Goal: Transaction & Acquisition: Purchase product/service

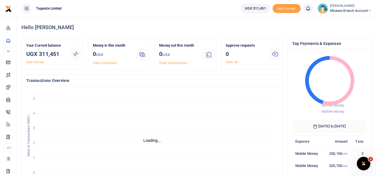
scroll to position [5, 5]
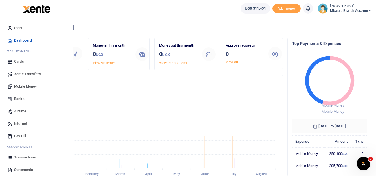
click at [27, 86] on span "Mobile Money" at bounding box center [25, 87] width 23 height 6
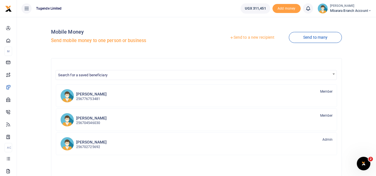
click at [250, 38] on link "Send to a new recipient" at bounding box center [252, 37] width 74 height 10
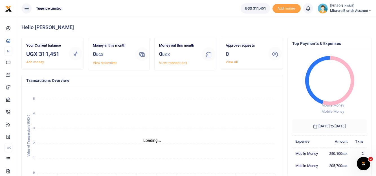
scroll to position [5, 5]
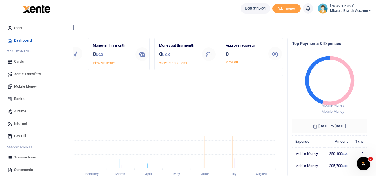
click at [35, 159] on span "Transactions" at bounding box center [25, 157] width 22 height 6
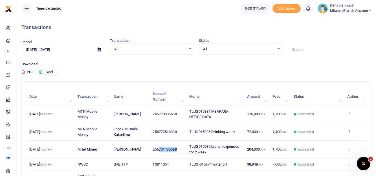
drag, startPoint x: 179, startPoint y: 148, endPoint x: 160, endPoint y: 149, distance: 19.5
click at [160, 149] on td "256701430099" at bounding box center [168, 150] width 37 height 18
copy span "701430099"
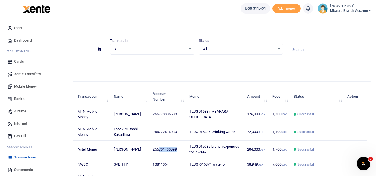
click at [23, 168] on span "Statements" at bounding box center [23, 170] width 19 height 6
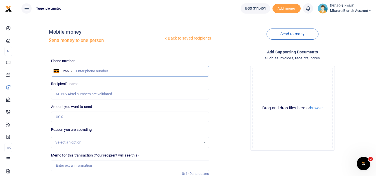
click at [82, 71] on input "text" at bounding box center [130, 71] width 158 height 11
paste input "701430099"
type input "701430099"
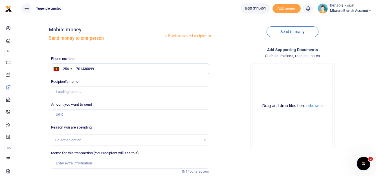
scroll to position [3, 0]
type input "Didas. Ayebazibwe"
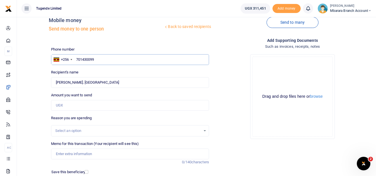
scroll to position [12, 0]
type input "701430099"
click at [66, 82] on input "Found" at bounding box center [130, 82] width 158 height 11
type input "[PERSON_NAME]"
click at [84, 104] on input "Amount you want to send" at bounding box center [130, 105] width 158 height 11
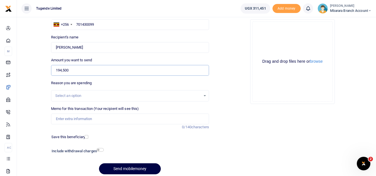
scroll to position [48, 0]
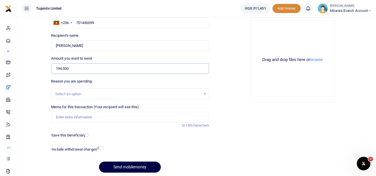
type input "194,500"
click at [74, 118] on input "Memo for this transaction (Your recipient will see this)" at bounding box center [130, 117] width 158 height 11
paste input "TLUG016199 Mbarara Branch expense Requisition for the week of 15th to 31st Augu…"
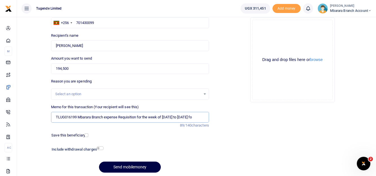
scroll to position [0, 5]
click at [74, 118] on input "TLUG016199 Mbarara Branch expense Requisition for the week of 15th to 31st Augu…" at bounding box center [130, 117] width 158 height 11
click at [202, 117] on input "TLUG016199 Mbarara Branch expense Requisition for the week of 15th to 31st Augu…" at bounding box center [130, 117] width 158 height 11
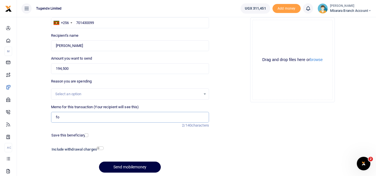
click at [62, 118] on input "fo" at bounding box center [130, 117] width 158 height 11
type input "f"
paste input "TLUG016199 Mbarara Branch expense Requisition for the week of 15th to 31st Augu…"
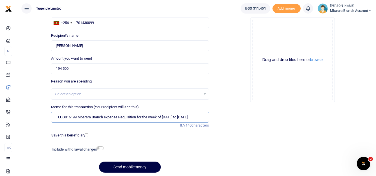
scroll to position [0, 2]
type input "TLUG016199 Mbarara Branch expense Requisition for the week of 15th to 31st Augu…"
click at [85, 136] on input "checkbox" at bounding box center [87, 135] width 4 height 4
checkbox input "true"
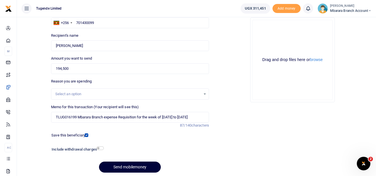
click at [123, 170] on button "Send mobilemoney" at bounding box center [130, 166] width 62 height 11
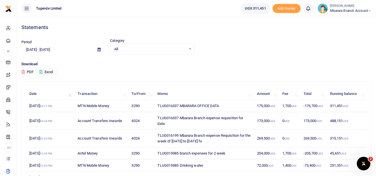
drag, startPoint x: 158, startPoint y: 135, endPoint x: 242, endPoint y: 142, distance: 84.7
click at [242, 142] on td "TLUG016199 Mbarara Branch expense Requisition for the week of [DATE] to [DATE] …" at bounding box center [203, 139] width 99 height 18
copy td "TLUG016199 Mbarara Branch expense Requisition for the week of [DATE] to [DATE] …"
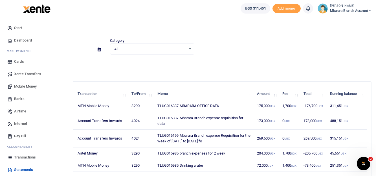
click at [34, 158] on span "Transactions" at bounding box center [25, 157] width 22 height 6
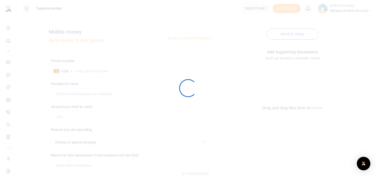
scroll to position [48, 0]
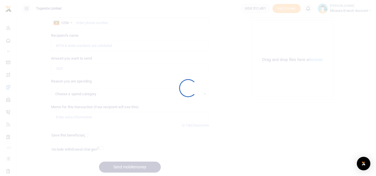
select select
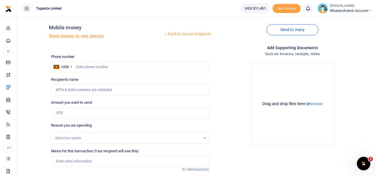
scroll to position [0, 0]
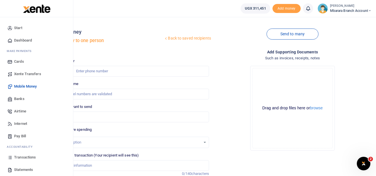
click at [32, 86] on span "Mobile Money" at bounding box center [25, 87] width 23 height 6
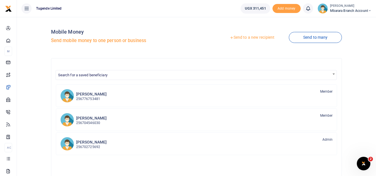
click at [251, 35] on link "Send to a new recipient" at bounding box center [252, 37] width 74 height 10
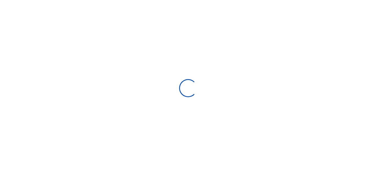
select select "Loading bundles"
select select
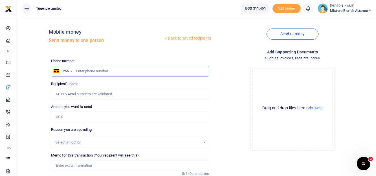
click at [82, 72] on input "text" at bounding box center [130, 71] width 158 height 11
paste input "772516030"
type input "772516030"
type input "Enock Mutaahi Kakuriima"
type input "772516030"
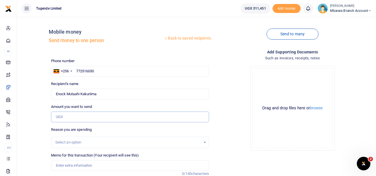
click at [72, 118] on input "Amount you want to send" at bounding box center [130, 117] width 158 height 11
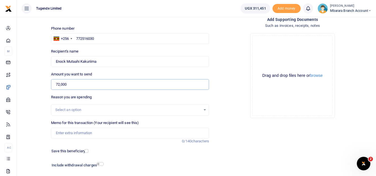
scroll to position [34, 0]
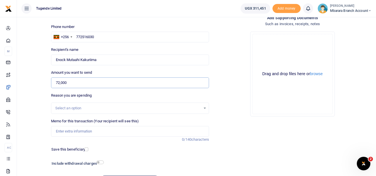
type input "72,000"
click at [60, 132] on input "Memo for this transaction (Your recipient will see this)" at bounding box center [130, 131] width 158 height 11
paste input "772516030"
type input "7"
paste input "TLUG016199"
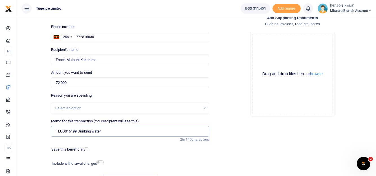
type input "TLUG016199 Drinking water"
click at [80, 150] on label "Save this beneficiary" at bounding box center [68, 150] width 34 height 6
click at [87, 148] on input "checkbox" at bounding box center [87, 149] width 4 height 4
checkbox input "true"
click at [100, 164] on input "checkbox" at bounding box center [100, 162] width 7 height 4
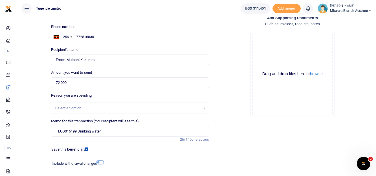
checkbox input "true"
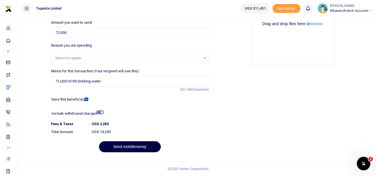
scroll to position [90, 0]
click at [132, 147] on button "Send mobilemoney" at bounding box center [130, 146] width 62 height 11
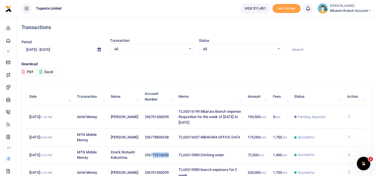
drag, startPoint x: 169, startPoint y: 154, endPoint x: 150, endPoint y: 156, distance: 19.0
click at [150, 156] on td "256772516030" at bounding box center [158, 155] width 34 height 18
click at [171, 154] on td "256772516030" at bounding box center [158, 155] width 34 height 18
drag, startPoint x: 171, startPoint y: 154, endPoint x: 149, endPoint y: 155, distance: 22.6
click at [149, 155] on td "256772516030" at bounding box center [158, 155] width 34 height 18
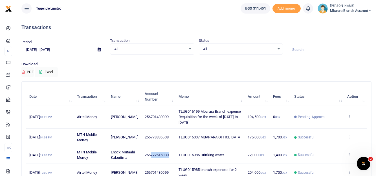
copy span "772516030"
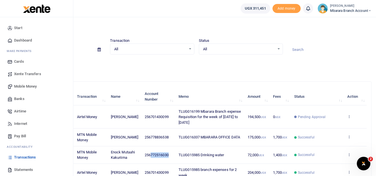
click at [28, 171] on span "Statements" at bounding box center [23, 170] width 19 height 6
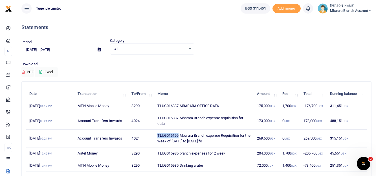
drag, startPoint x: 156, startPoint y: 134, endPoint x: 179, endPoint y: 136, distance: 23.0
click at [179, 136] on td "TLUG016199 Mbarara Branch expense Requisition for the week of [DATE] to [DATE] …" at bounding box center [203, 139] width 99 height 18
copy td "TLUG016199"
